Goal: Transaction & Acquisition: Subscribe to service/newsletter

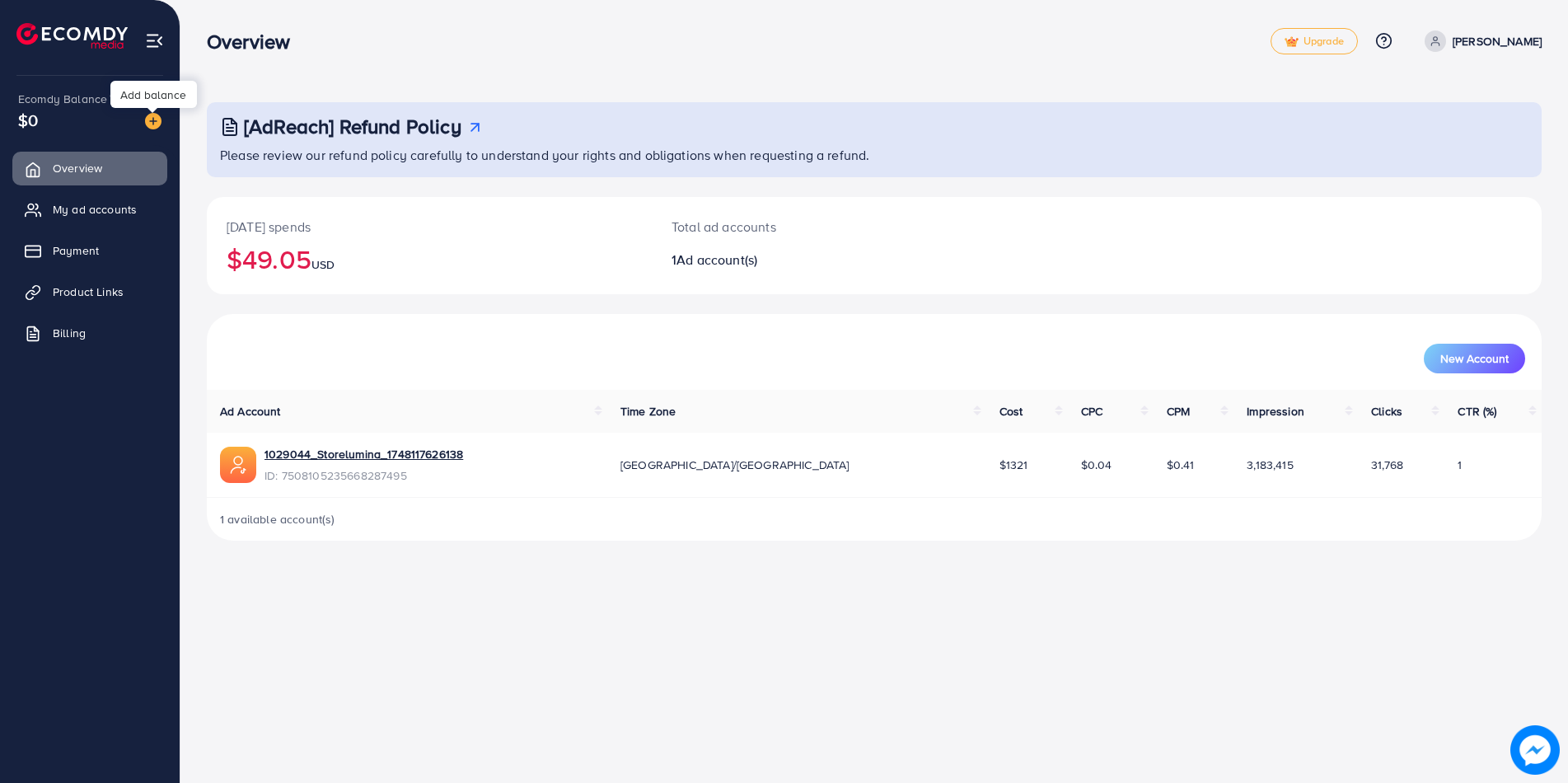
click at [160, 115] on img at bounding box center [153, 121] width 17 height 17
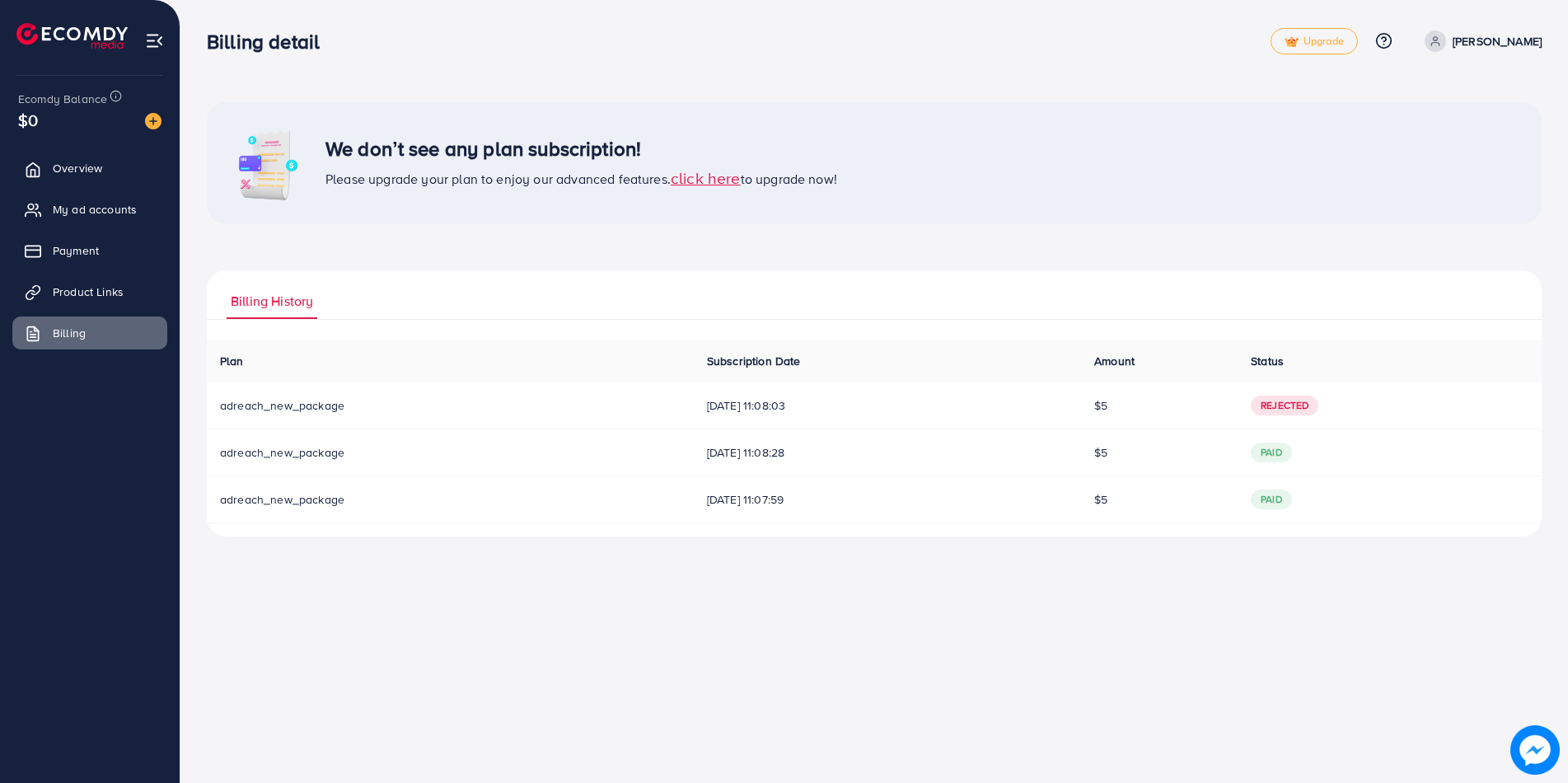
click at [397, 407] on td "adreach_new_package" at bounding box center [450, 405] width 487 height 47
click at [323, 409] on span "adreach_new_package" at bounding box center [281, 405] width 124 height 17
click at [707, 419] on td "[DATE] 11:08:03" at bounding box center [887, 405] width 388 height 47
drag, startPoint x: 723, startPoint y: 413, endPoint x: 734, endPoint y: 412, distance: 11.0
click at [728, 413] on span "[DATE] 11:08:03" at bounding box center [886, 405] width 361 height 17
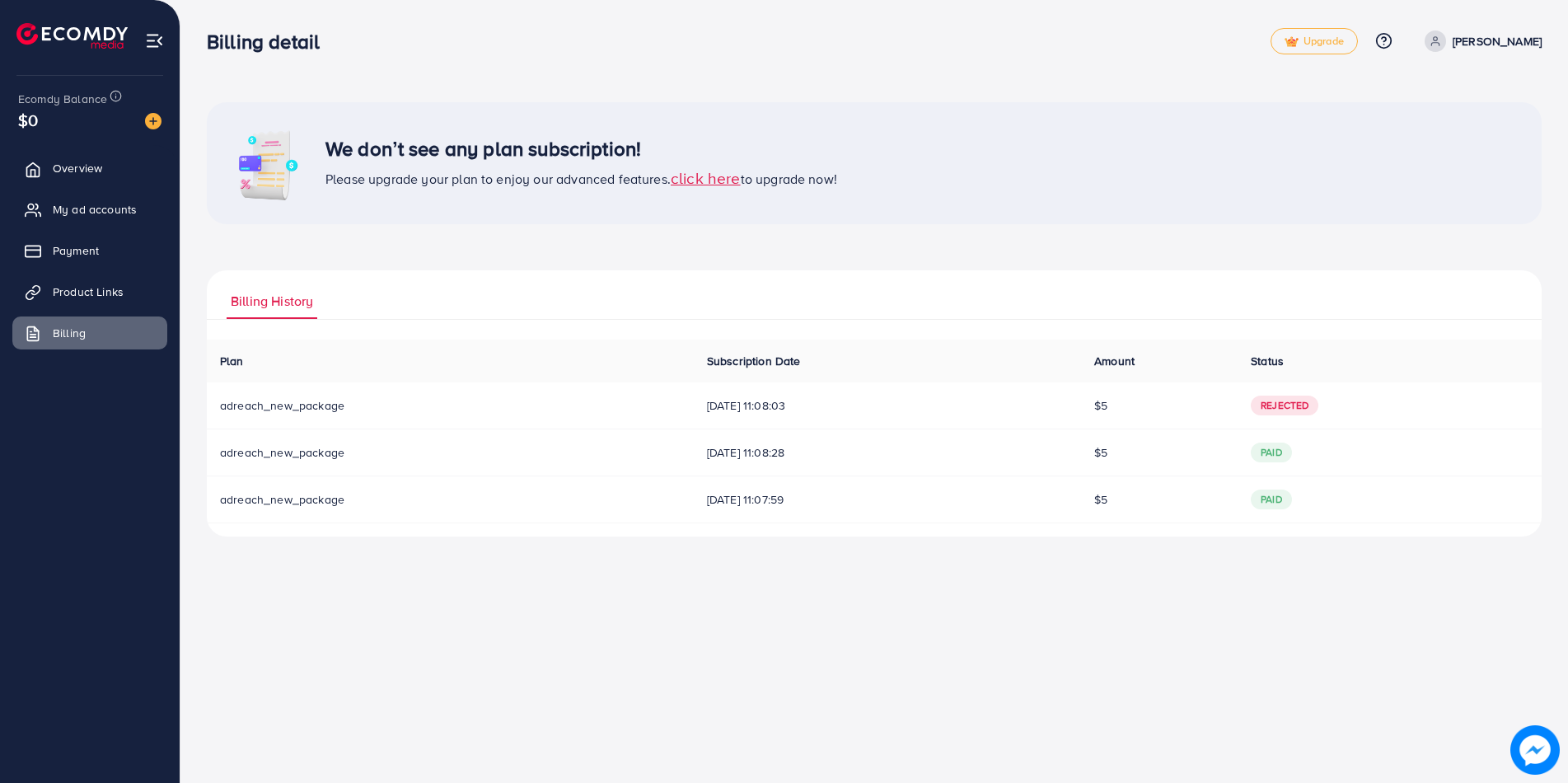
click at [1291, 408] on span "Rejected" at bounding box center [1284, 405] width 68 height 20
click at [1168, 392] on td "$5" at bounding box center [1159, 405] width 156 height 47
click at [711, 180] on span "click here" at bounding box center [705, 177] width 70 height 22
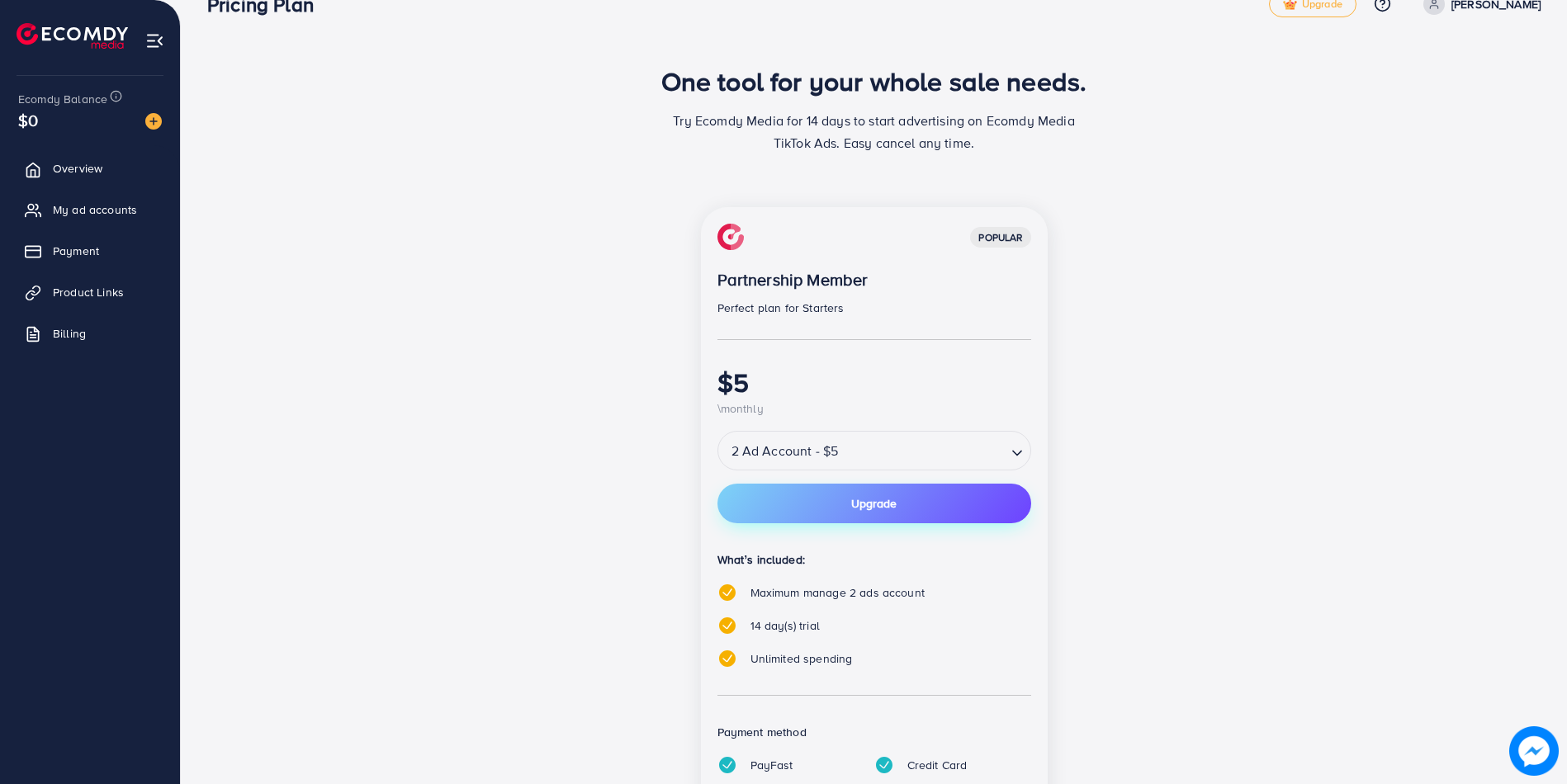
scroll to position [5, 0]
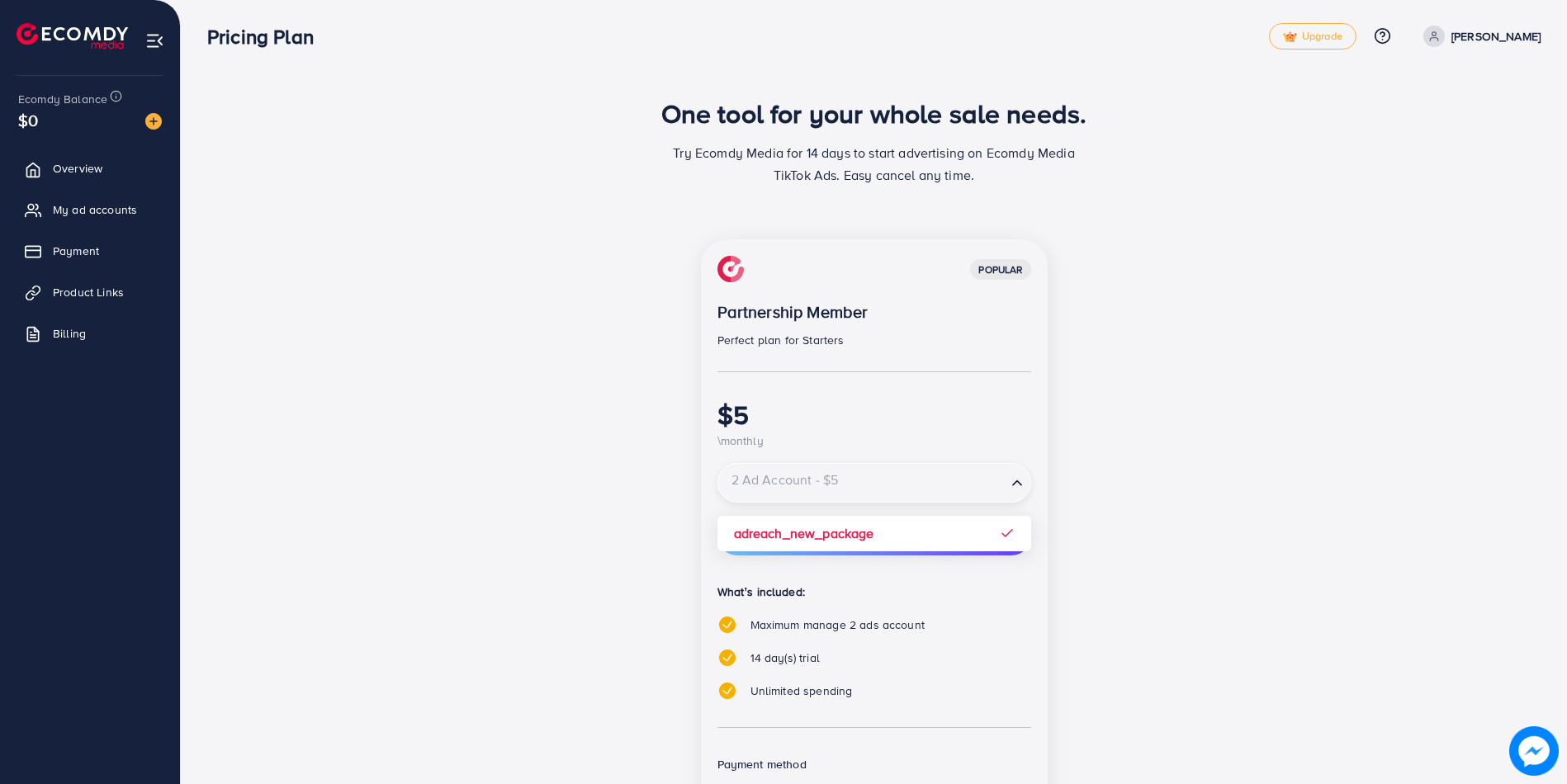
click at [848, 480] on input "Search for option" at bounding box center [862, 482] width 284 height 29
click at [580, 492] on div "popular Partnership Member Perfect plan for Starters $5 \monthly 2 Ad Account -…" at bounding box center [874, 581] width 714 height 684
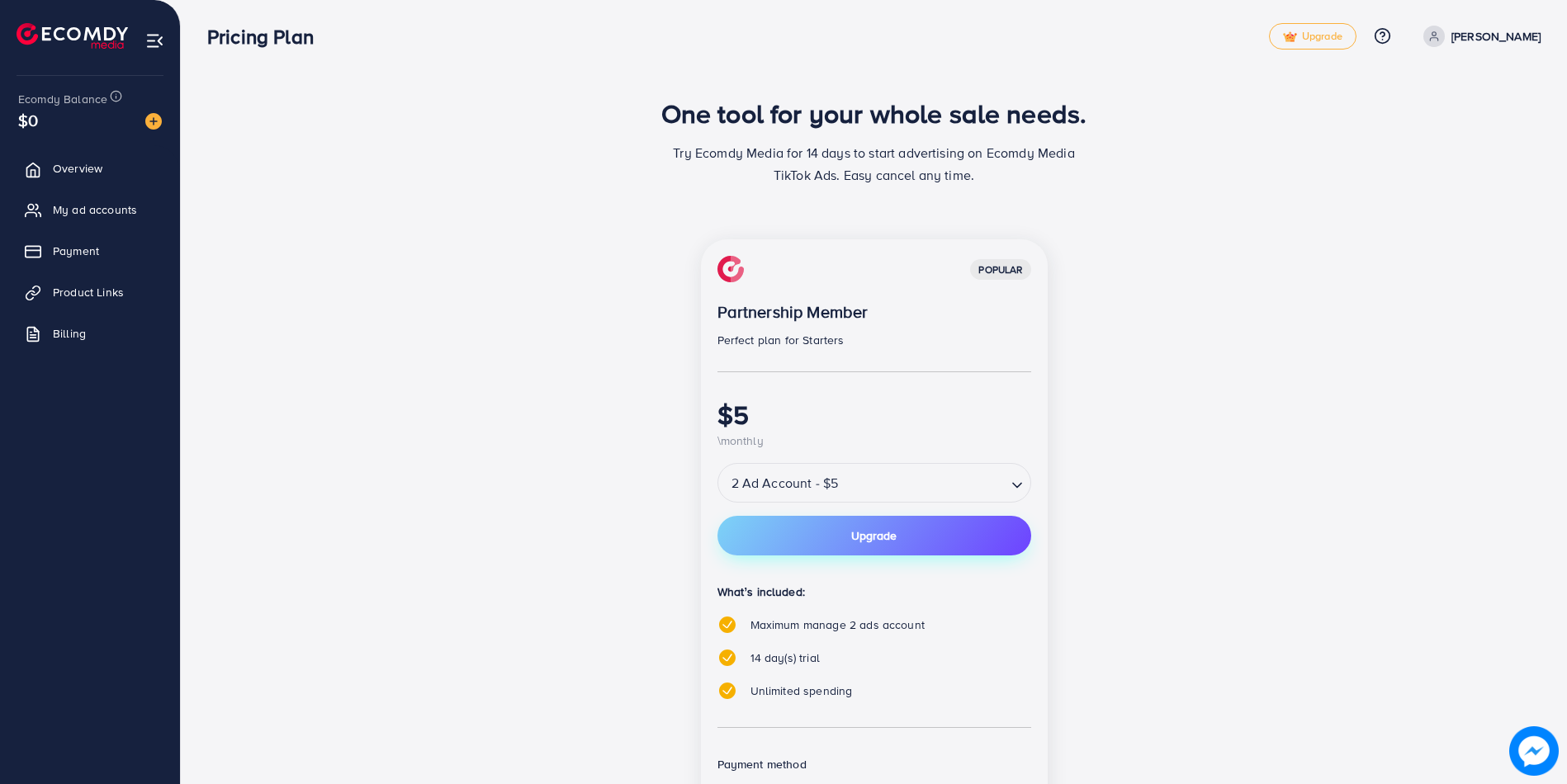
click at [778, 540] on button "Upgrade" at bounding box center [874, 536] width 314 height 40
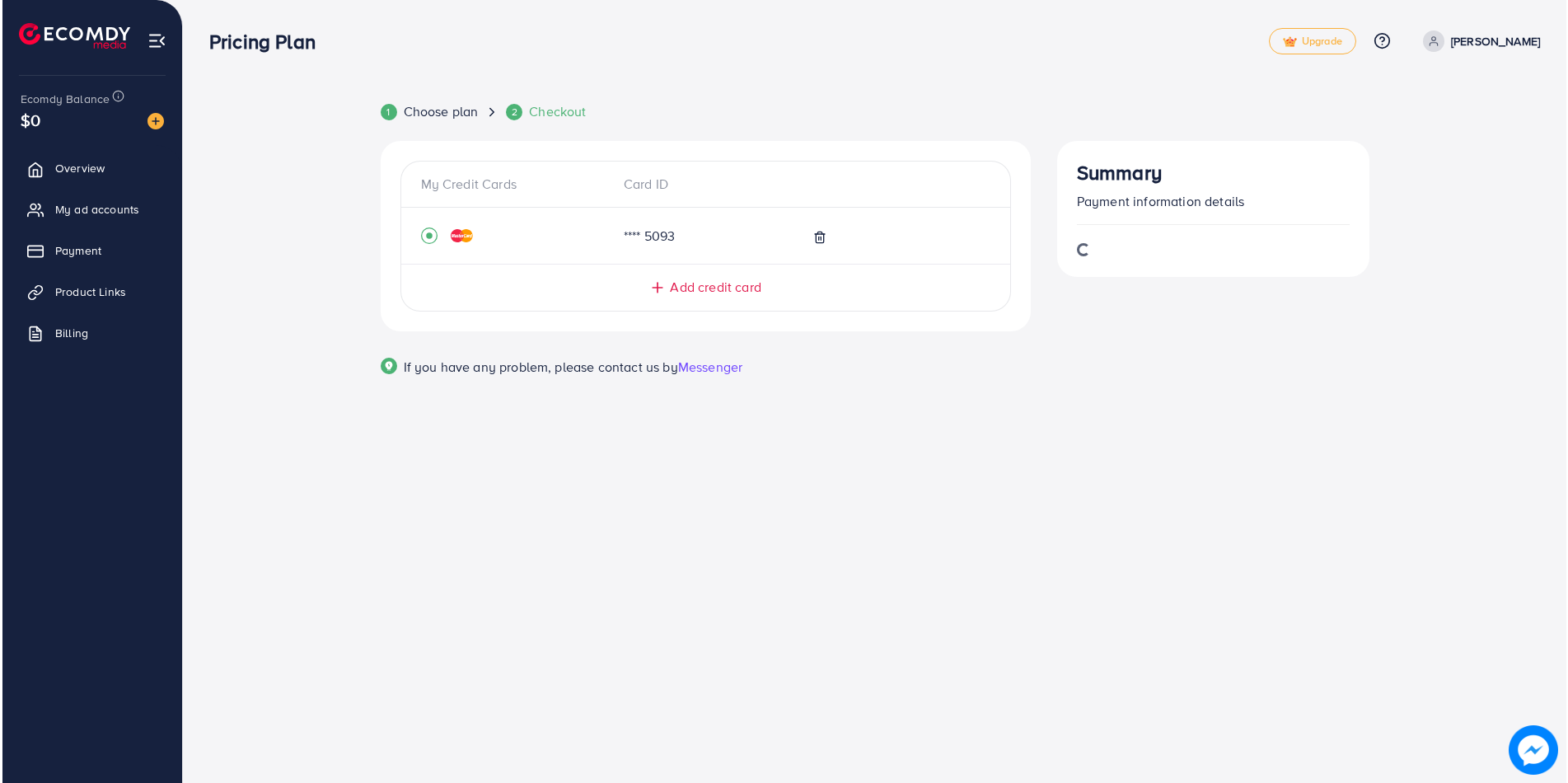
scroll to position [0, 0]
